Goal: Check status

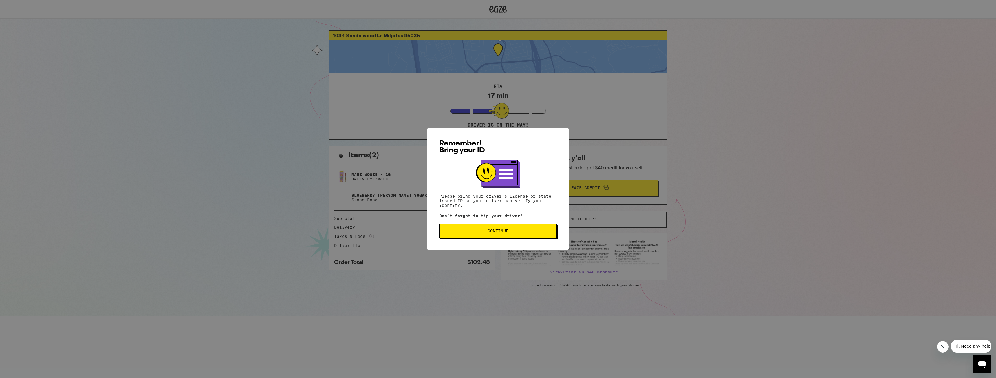
click at [498, 235] on button "Continue" at bounding box center [498, 231] width 118 height 14
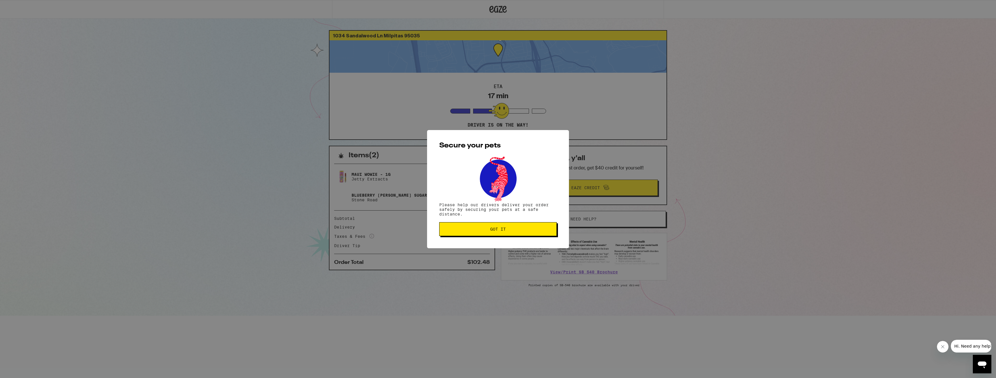
click at [498, 235] on button "Got it" at bounding box center [498, 229] width 118 height 14
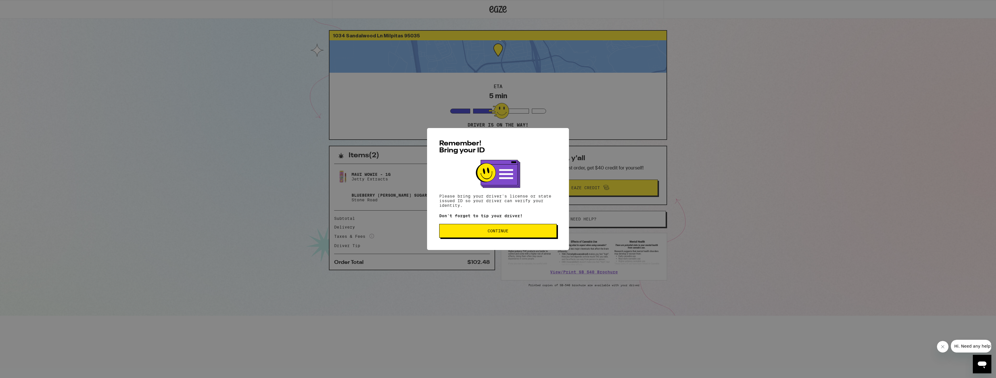
click at [460, 231] on span "Continue" at bounding box center [498, 231] width 108 height 4
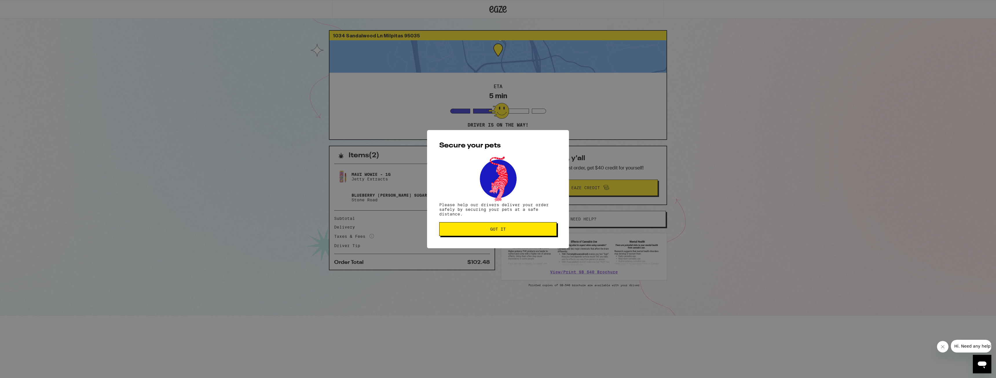
click at [460, 231] on span "Got it" at bounding box center [498, 229] width 108 height 4
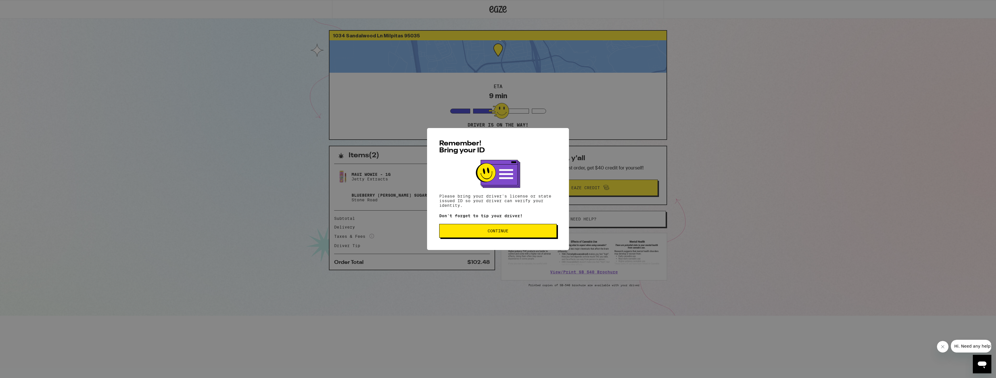
click at [483, 239] on div "Remember! Bring your ID Please bring your driver's license or state issued ID s…" at bounding box center [498, 189] width 142 height 122
click at [479, 237] on button "Continue" at bounding box center [498, 231] width 118 height 14
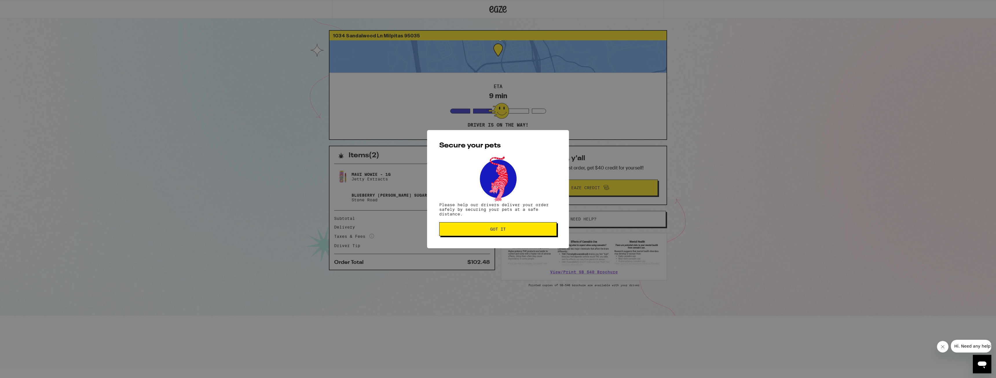
click at [479, 236] on button "Got it" at bounding box center [498, 229] width 118 height 14
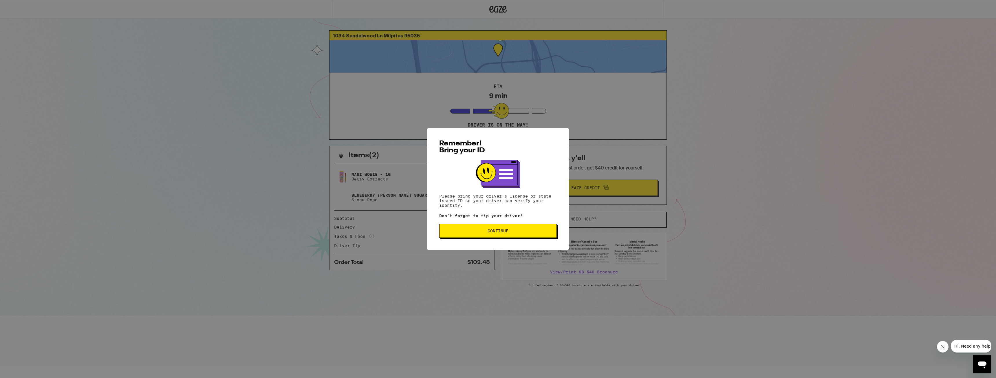
click at [457, 237] on button "Continue" at bounding box center [498, 231] width 118 height 14
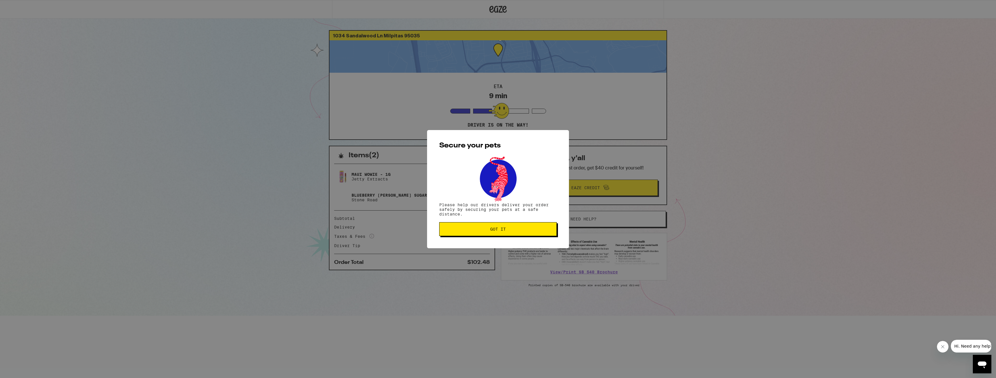
click at [460, 231] on span "Got it" at bounding box center [498, 229] width 108 height 4
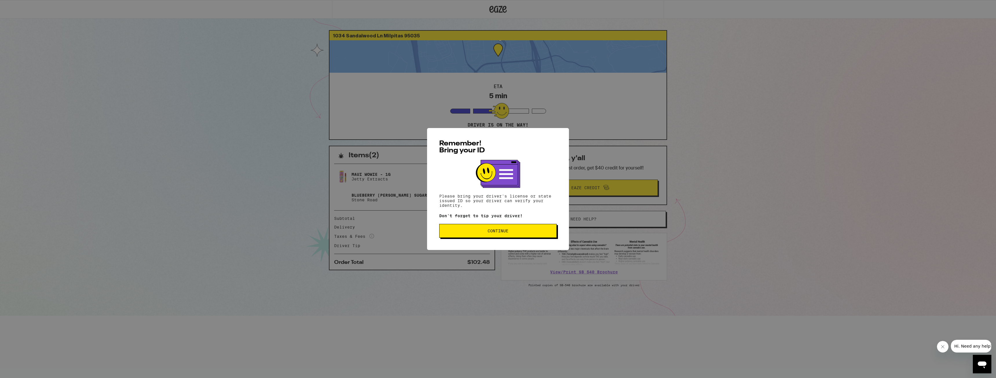
click at [481, 227] on button "Continue" at bounding box center [498, 231] width 118 height 14
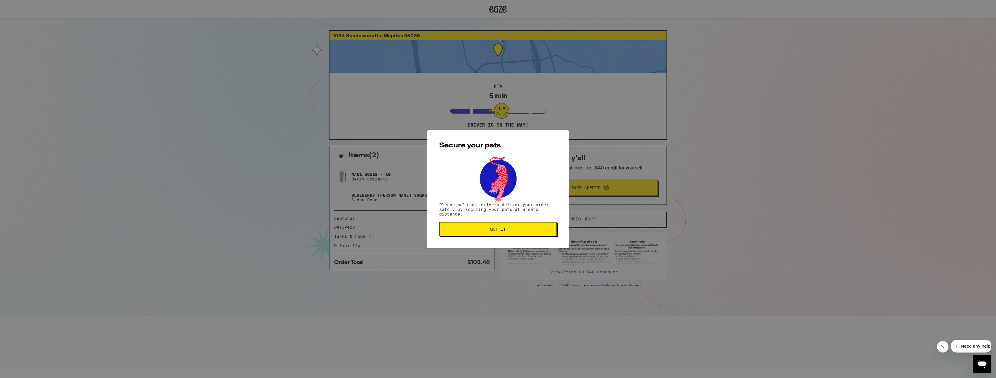
click at [482, 229] on span "Got it" at bounding box center [498, 229] width 108 height 4
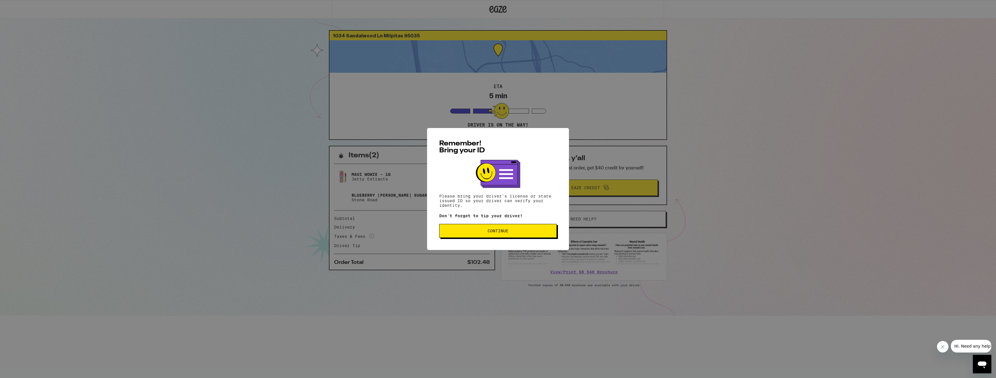
click at [466, 232] on span "Continue" at bounding box center [498, 231] width 108 height 4
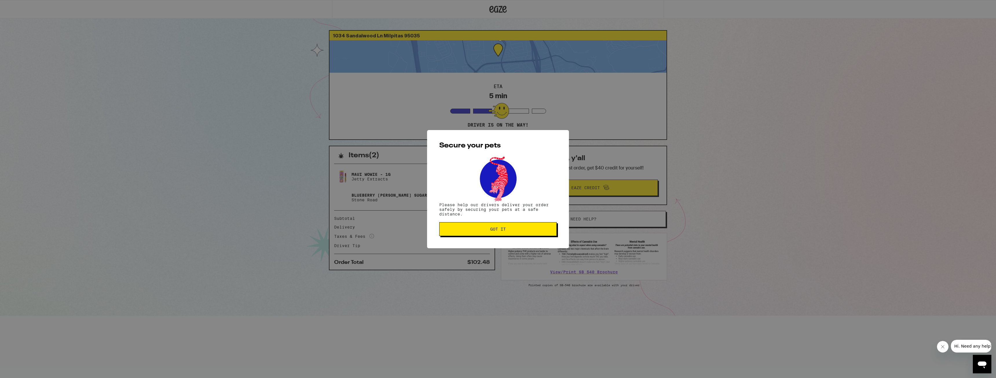
click at [466, 231] on span "Got it" at bounding box center [498, 229] width 108 height 4
